Goal: Task Accomplishment & Management: Use online tool/utility

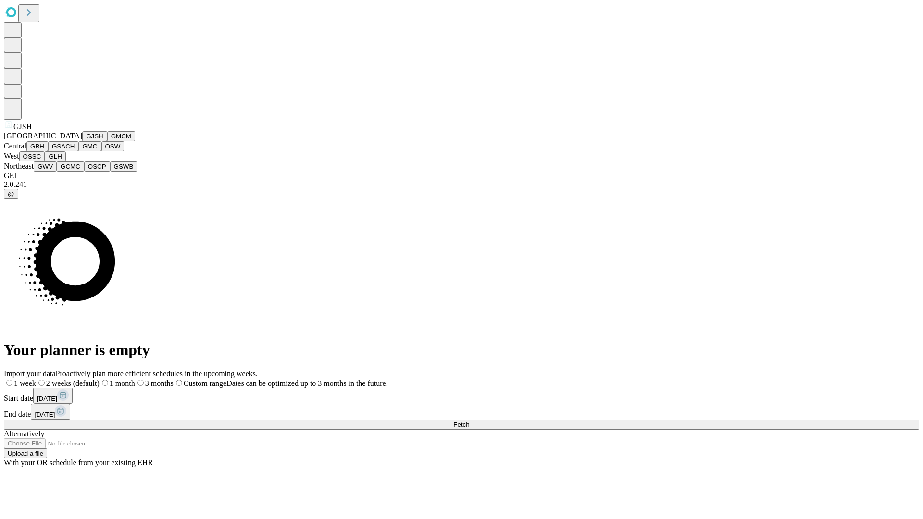
click at [82, 141] on button "GJSH" at bounding box center [94, 136] width 25 height 10
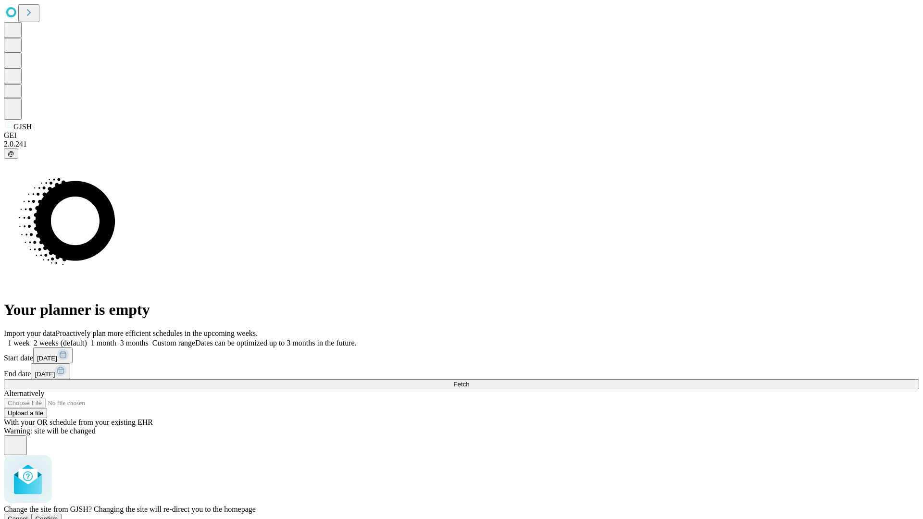
click at [58, 515] on span "Confirm" at bounding box center [47, 518] width 23 height 7
click at [87, 339] on label "2 weeks (default)" at bounding box center [58, 343] width 57 height 8
click at [469, 381] on span "Fetch" at bounding box center [461, 384] width 16 height 7
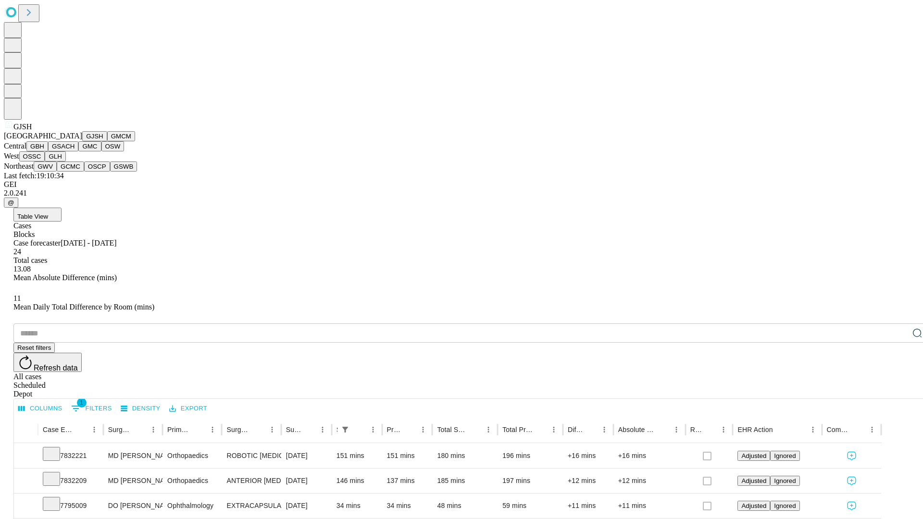
click at [107, 141] on button "GMCM" at bounding box center [121, 136] width 28 height 10
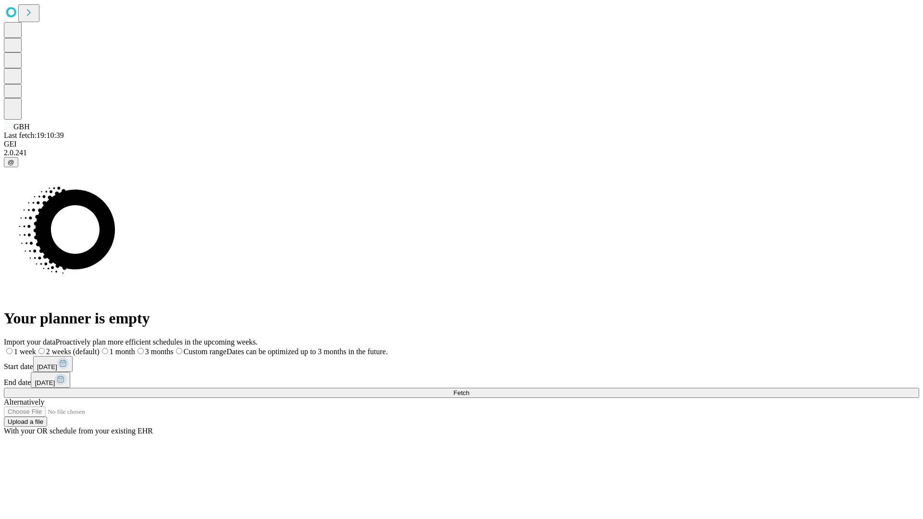
click at [469, 389] on span "Fetch" at bounding box center [461, 392] width 16 height 7
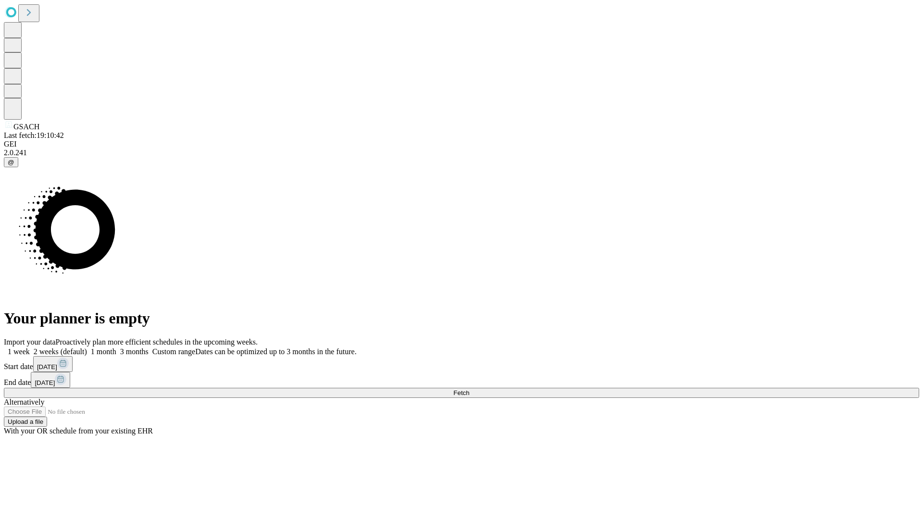
click at [469, 389] on span "Fetch" at bounding box center [461, 392] width 16 height 7
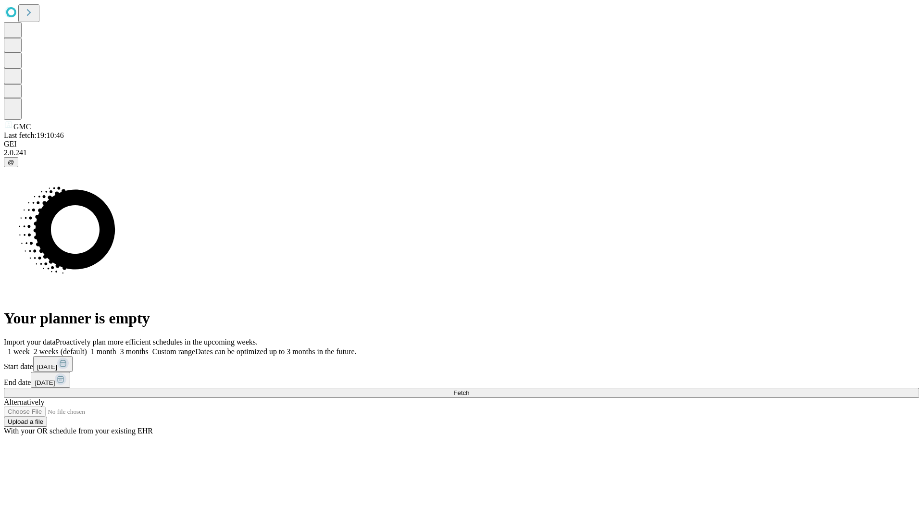
click at [87, 348] on label "2 weeks (default)" at bounding box center [58, 352] width 57 height 8
click at [469, 389] on span "Fetch" at bounding box center [461, 392] width 16 height 7
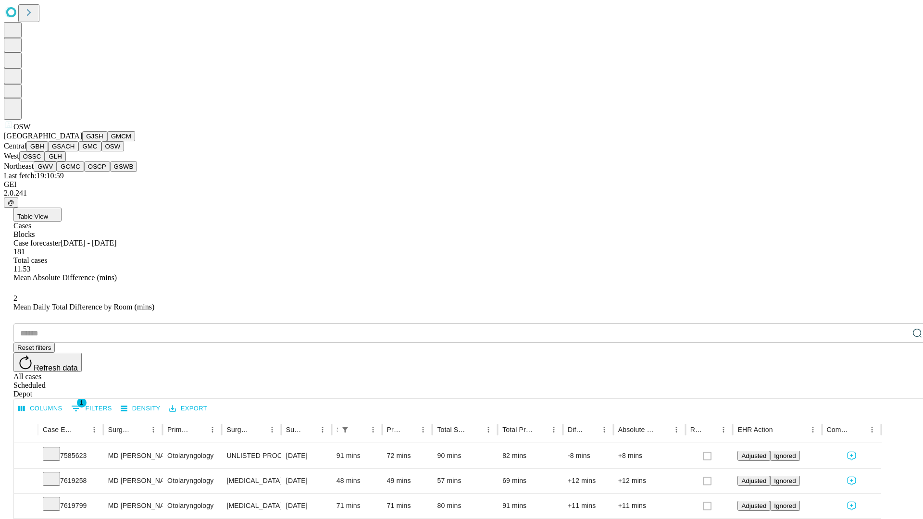
click at [45, 162] on button "OSSC" at bounding box center [32, 156] width 26 height 10
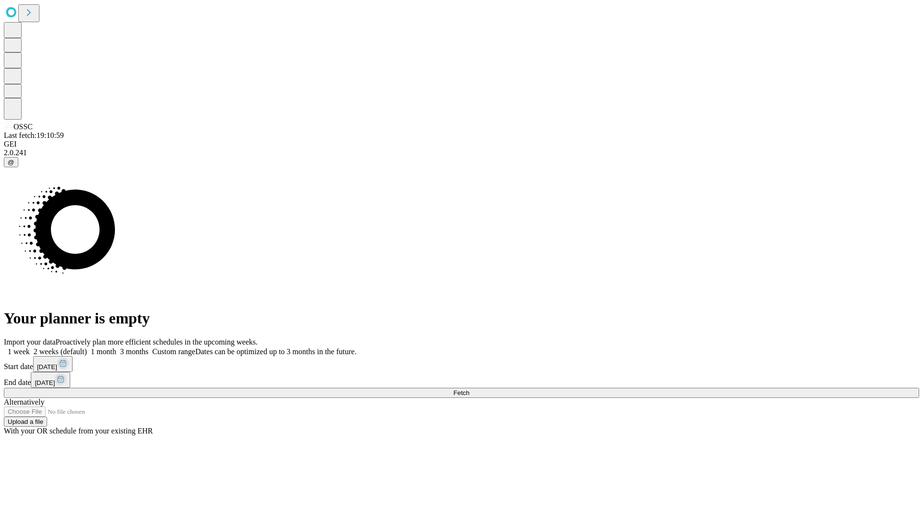
click at [87, 348] on label "2 weeks (default)" at bounding box center [58, 352] width 57 height 8
click at [469, 389] on span "Fetch" at bounding box center [461, 392] width 16 height 7
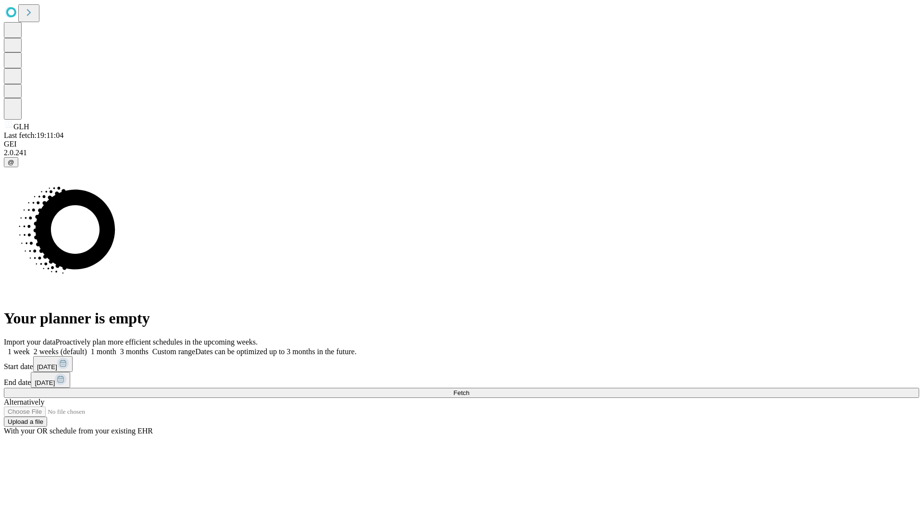
click at [87, 348] on label "2 weeks (default)" at bounding box center [58, 352] width 57 height 8
click at [469, 389] on span "Fetch" at bounding box center [461, 392] width 16 height 7
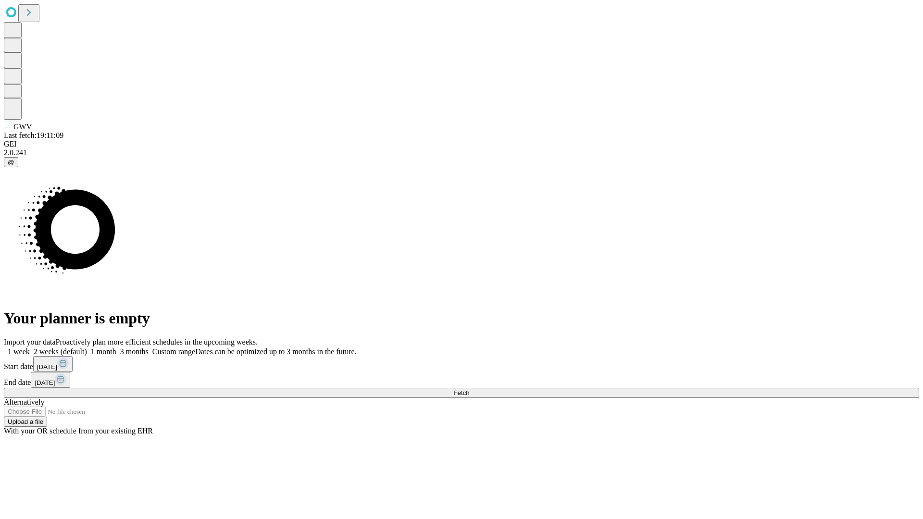
click at [87, 348] on label "2 weeks (default)" at bounding box center [58, 352] width 57 height 8
click at [469, 389] on span "Fetch" at bounding box center [461, 392] width 16 height 7
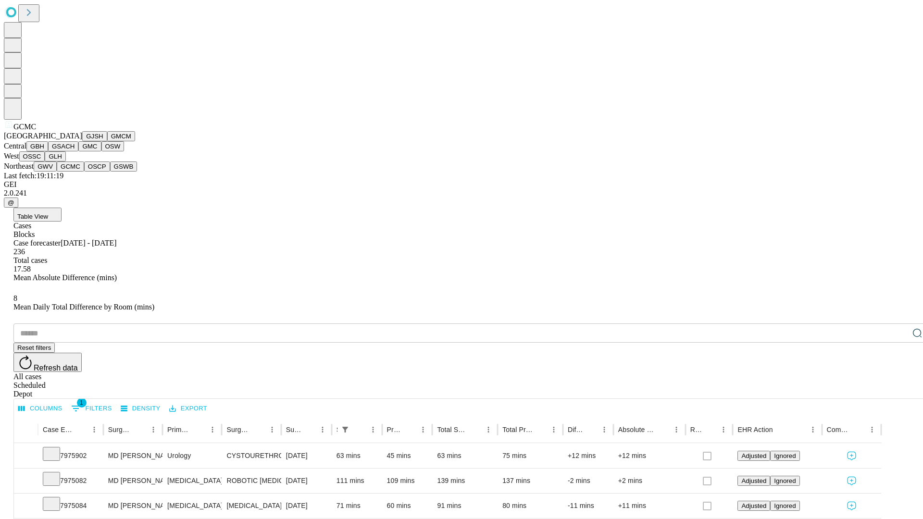
click at [84, 172] on button "OSCP" at bounding box center [97, 167] width 26 height 10
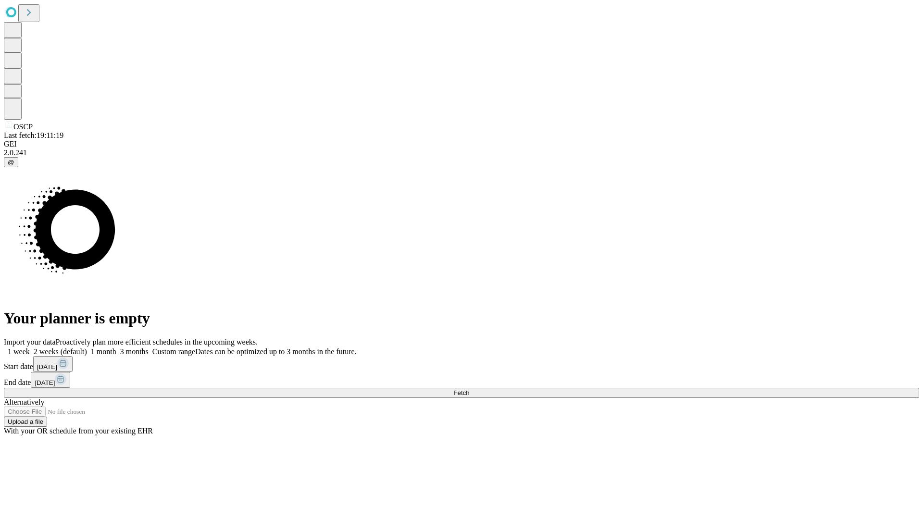
click at [87, 348] on label "2 weeks (default)" at bounding box center [58, 352] width 57 height 8
click at [469, 389] on span "Fetch" at bounding box center [461, 392] width 16 height 7
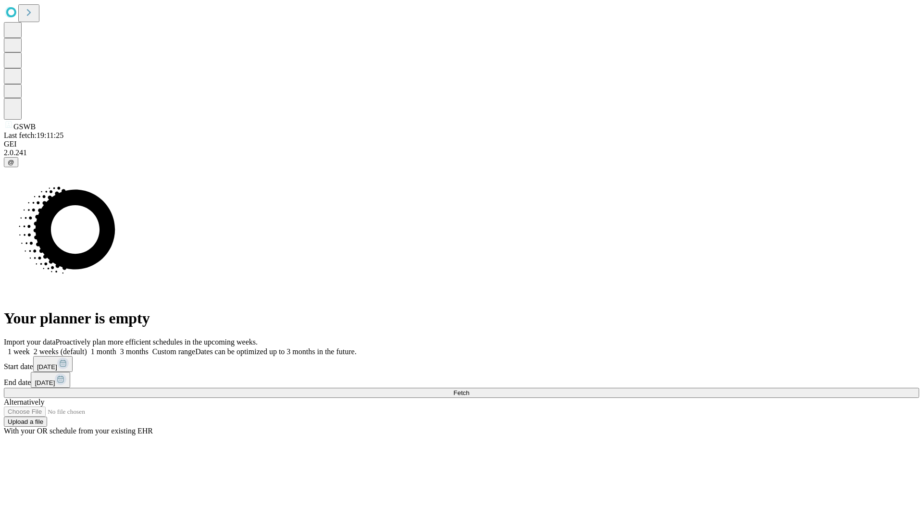
click at [87, 348] on label "2 weeks (default)" at bounding box center [58, 352] width 57 height 8
click at [469, 389] on span "Fetch" at bounding box center [461, 392] width 16 height 7
